Goal: Register for event/course

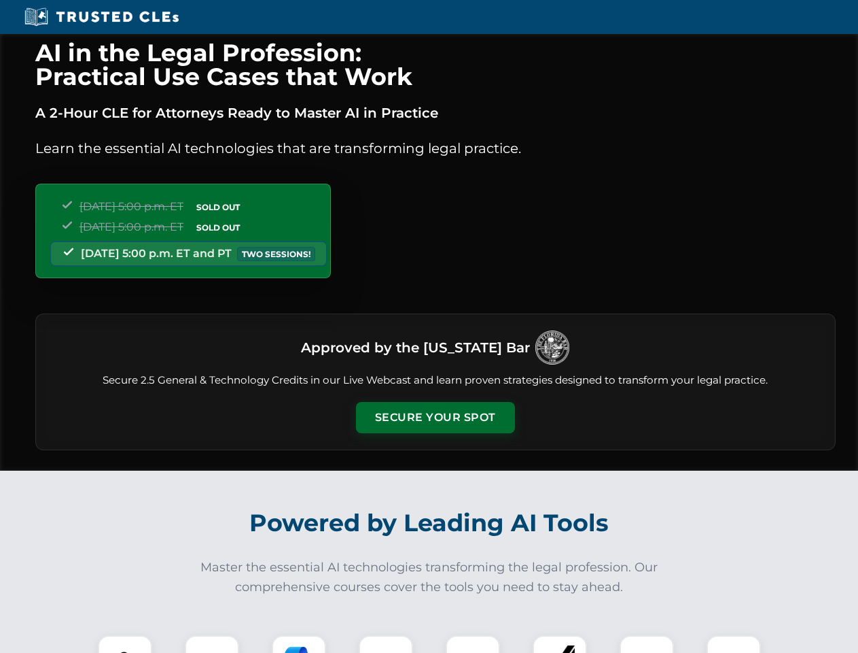
click at [435, 417] on button "Secure Your Spot" at bounding box center [435, 417] width 159 height 31
click at [125, 644] on img at bounding box center [124, 661] width 39 height 39
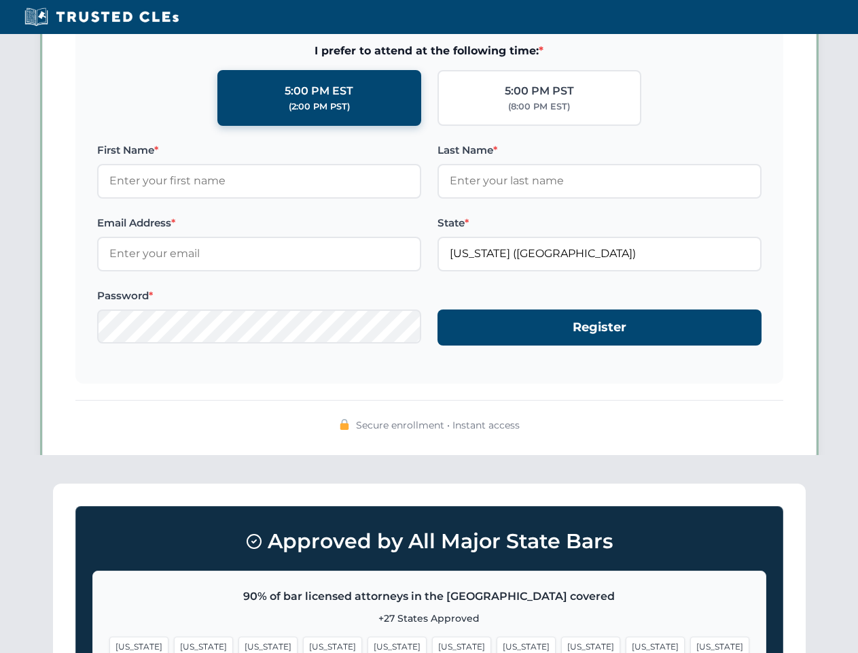
click at [497, 644] on span "[US_STATE]" at bounding box center [526, 646] width 59 height 20
click at [626, 644] on span "[US_STATE]" at bounding box center [655, 646] width 59 height 20
